Goal: Navigation & Orientation: Go to known website

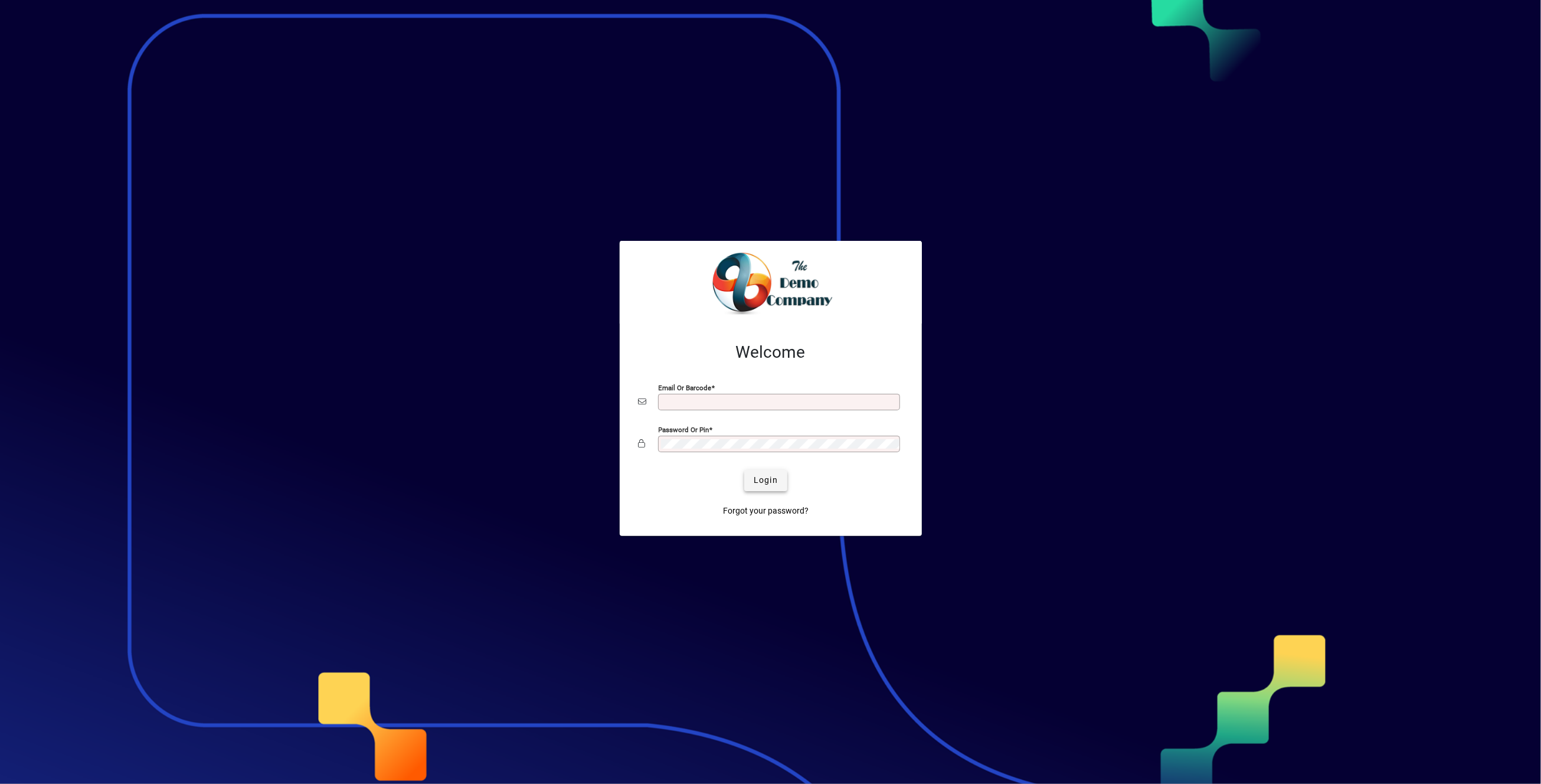
type input "**********"
click at [779, 480] on span "submit" at bounding box center [766, 480] width 43 height 29
